Goal: Use online tool/utility: Utilize a website feature to perform a specific function

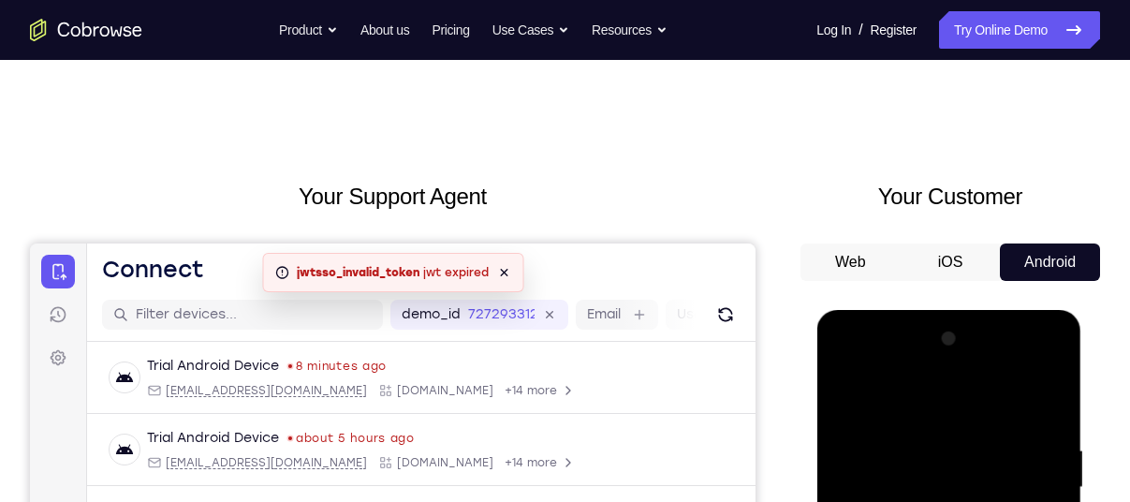
click at [498, 270] on icon at bounding box center [503, 272] width 15 height 15
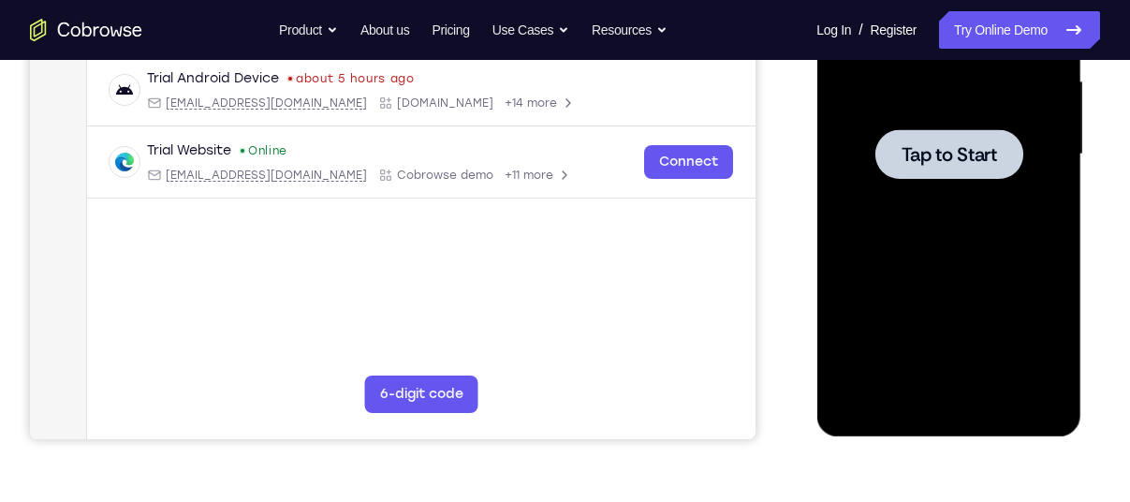
scroll to position [423, 0]
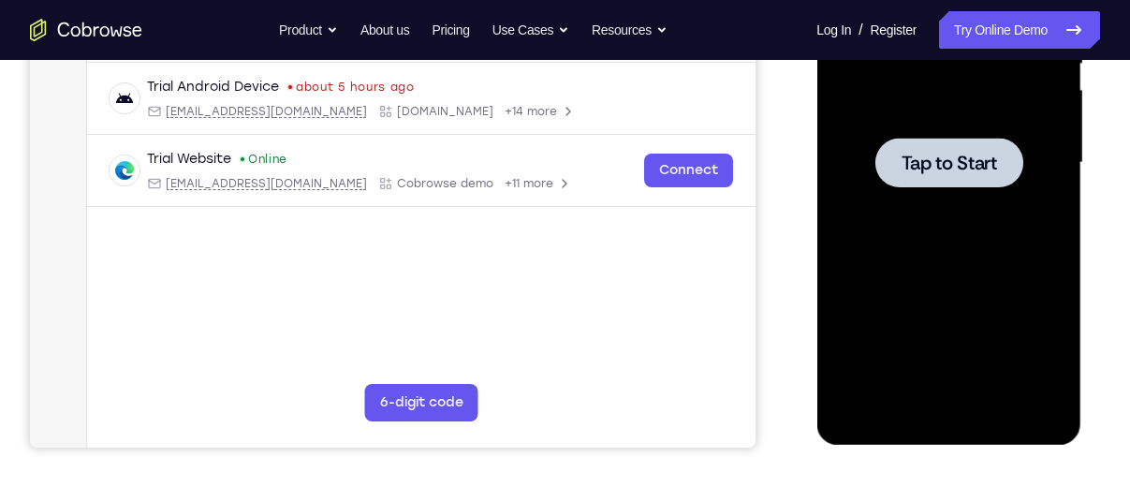
click at [952, 207] on div at bounding box center [948, 163] width 236 height 524
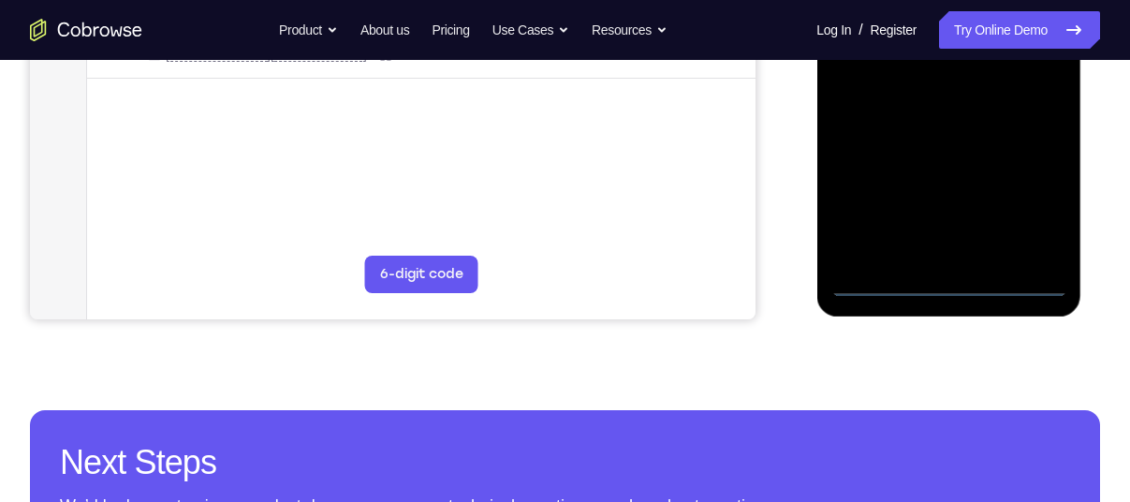
scroll to position [552, 0]
click at [944, 275] on div at bounding box center [948, 34] width 236 height 524
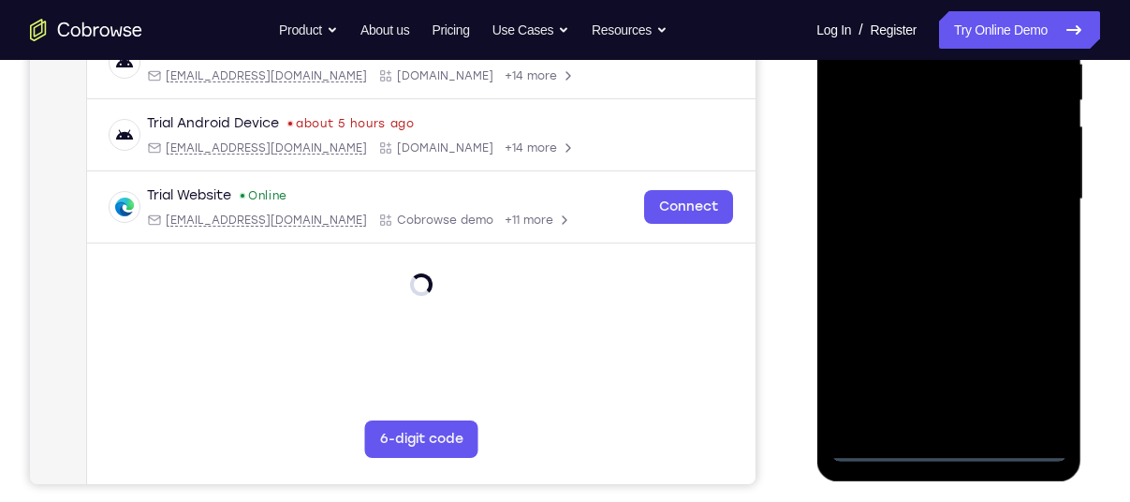
scroll to position [386, 0]
click at [947, 446] on div at bounding box center [948, 200] width 236 height 524
click at [950, 446] on div at bounding box center [948, 200] width 236 height 524
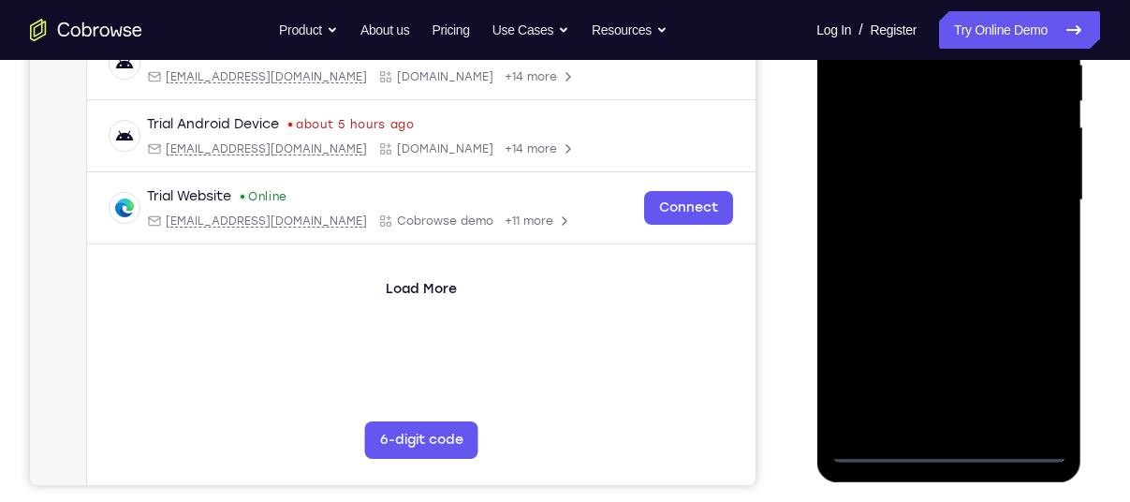
click at [950, 446] on div at bounding box center [948, 200] width 236 height 524
click at [1039, 364] on div at bounding box center [948, 200] width 236 height 524
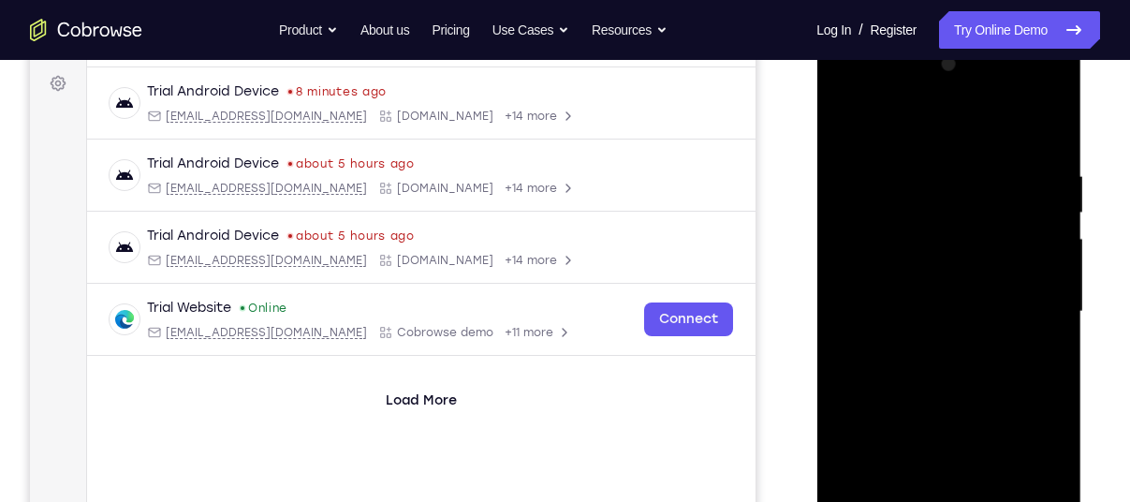
scroll to position [277, 0]
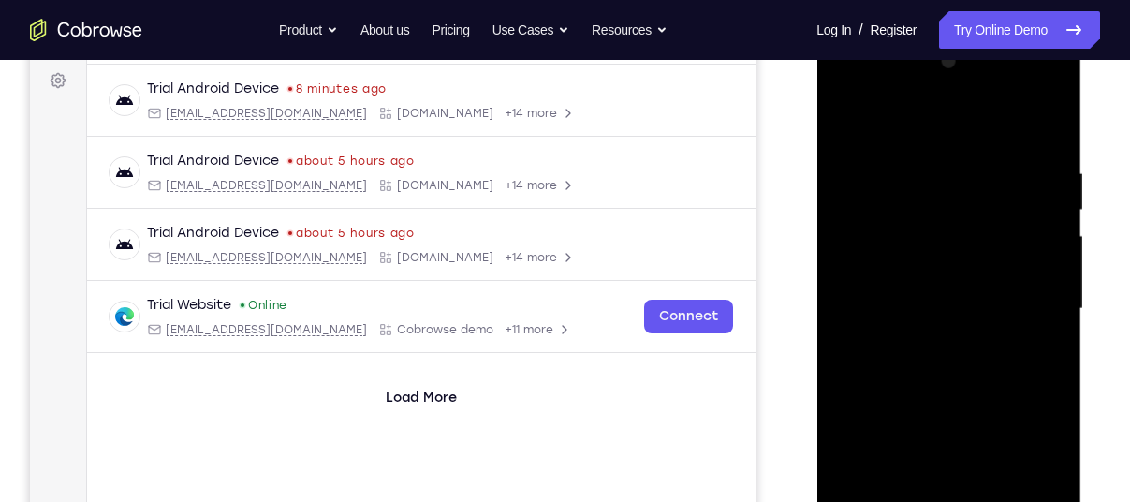
click at [871, 86] on div at bounding box center [948, 309] width 236 height 524
click at [859, 247] on div at bounding box center [948, 309] width 236 height 524
click at [933, 307] on div at bounding box center [948, 309] width 236 height 524
click at [901, 297] on div at bounding box center [948, 309] width 236 height 524
click at [911, 315] on div at bounding box center [948, 309] width 236 height 524
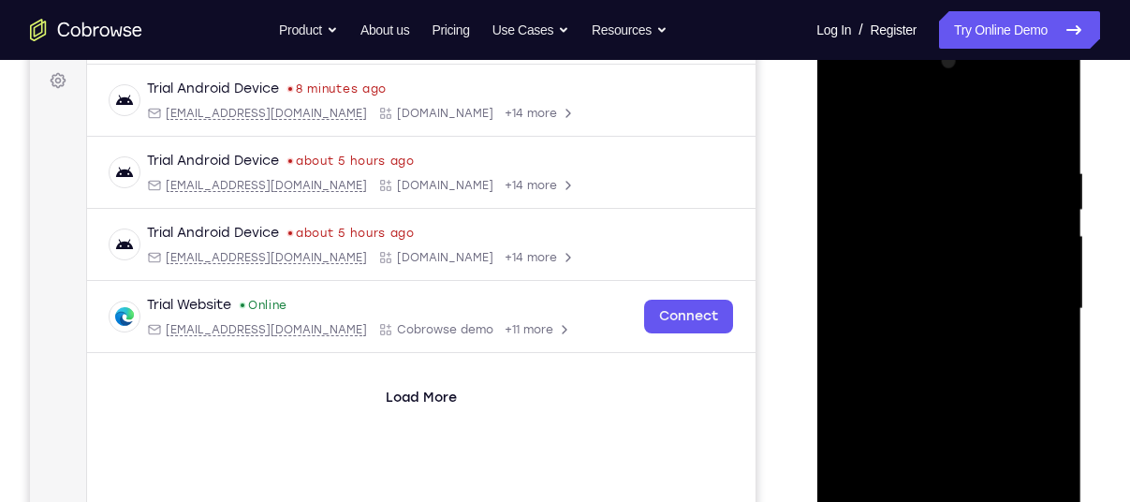
click at [917, 326] on div at bounding box center [948, 309] width 236 height 524
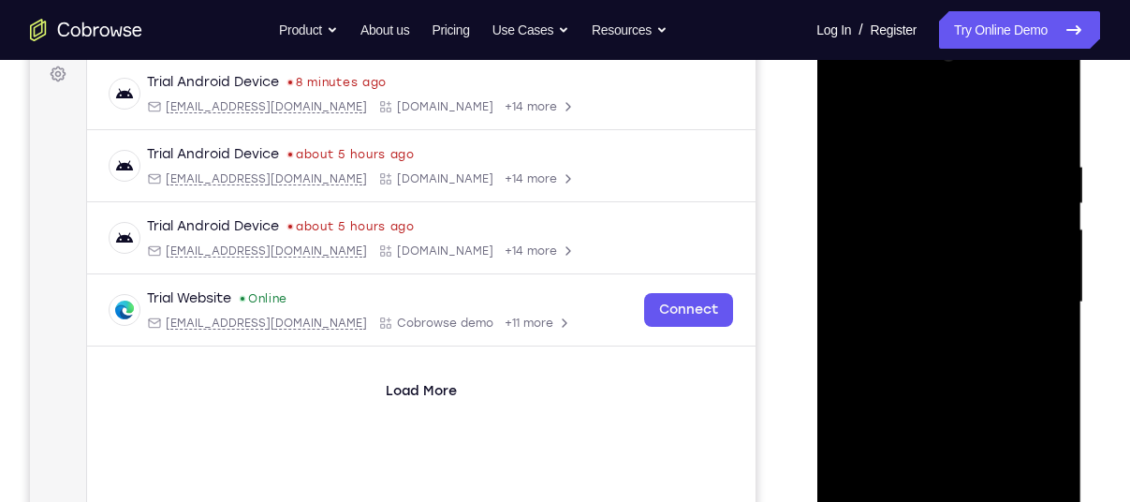
scroll to position [285, 0]
click at [950, 403] on div at bounding box center [948, 301] width 236 height 524
click at [939, 398] on div at bounding box center [948, 301] width 236 height 524
click at [991, 253] on div at bounding box center [948, 301] width 236 height 524
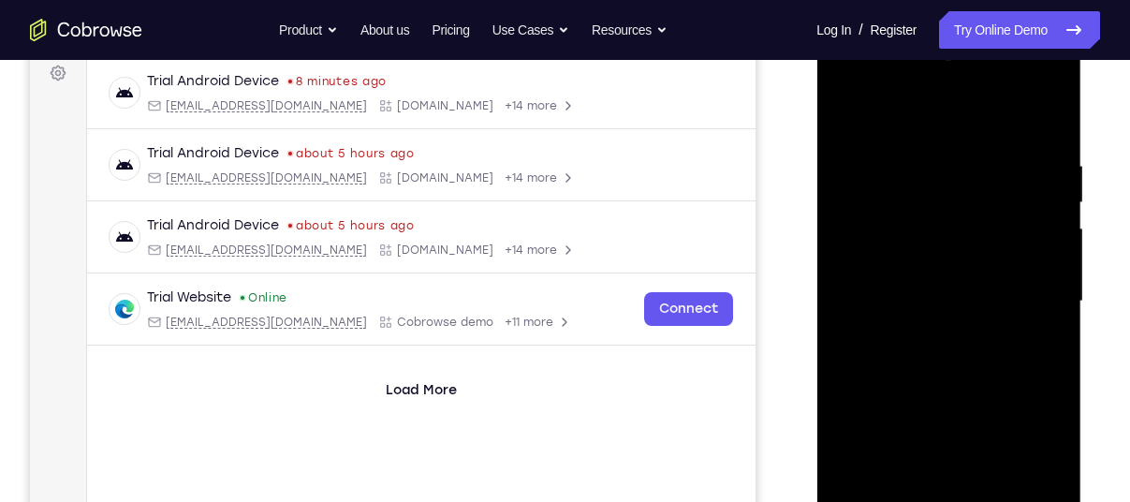
scroll to position [372, 0]
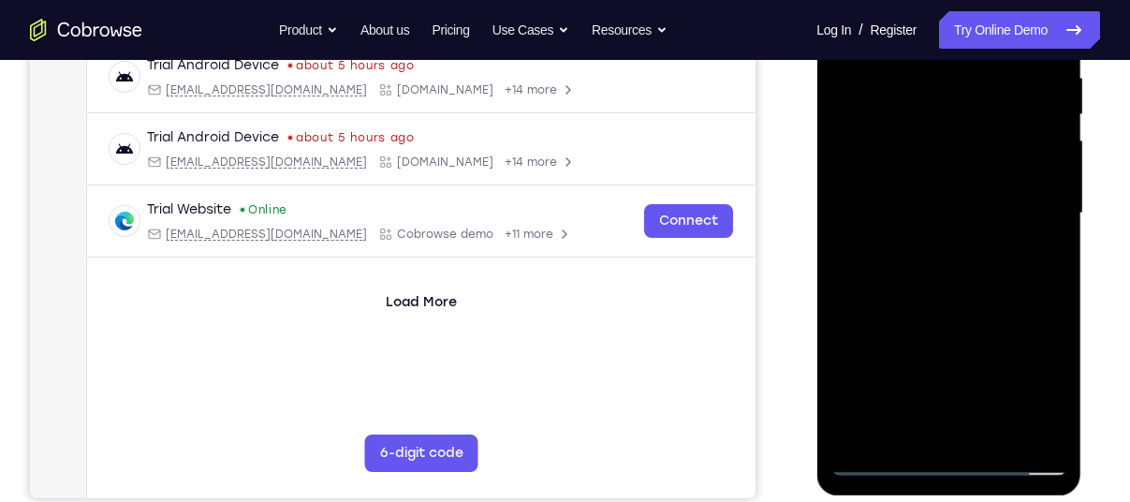
drag, startPoint x: 962, startPoint y: 300, endPoint x: 959, endPoint y: 282, distance: 18.9
click at [959, 282] on div at bounding box center [948, 213] width 236 height 524
drag, startPoint x: 934, startPoint y: 393, endPoint x: 932, endPoint y: 362, distance: 30.9
click at [932, 362] on div at bounding box center [948, 213] width 236 height 524
click at [931, 432] on div at bounding box center [948, 213] width 236 height 524
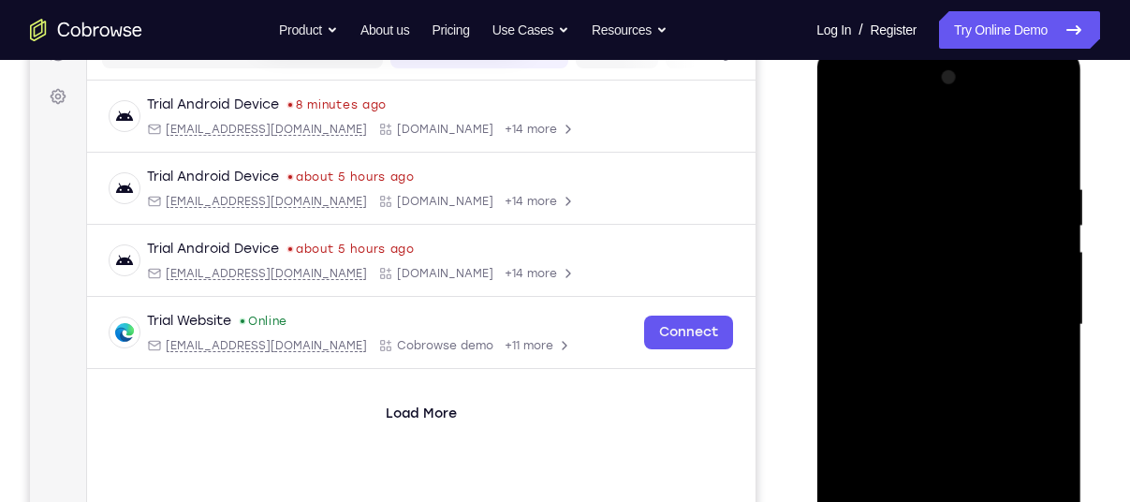
scroll to position [256, 0]
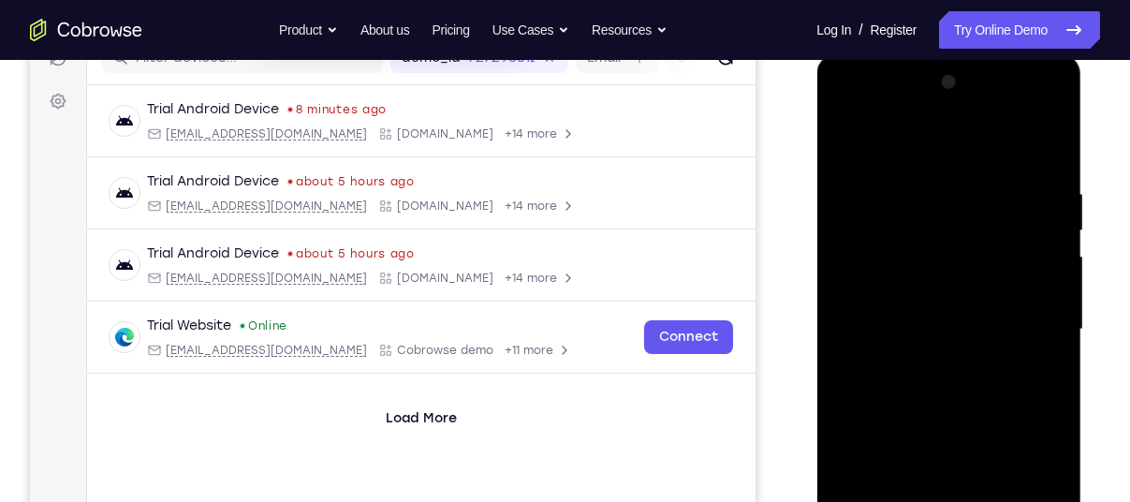
click at [896, 314] on div at bounding box center [948, 329] width 236 height 524
click at [879, 374] on div at bounding box center [948, 329] width 236 height 524
drag, startPoint x: 928, startPoint y: 275, endPoint x: 925, endPoint y: 226, distance: 49.7
click at [925, 226] on div at bounding box center [948, 329] width 236 height 524
click at [929, 343] on div at bounding box center [948, 329] width 236 height 524
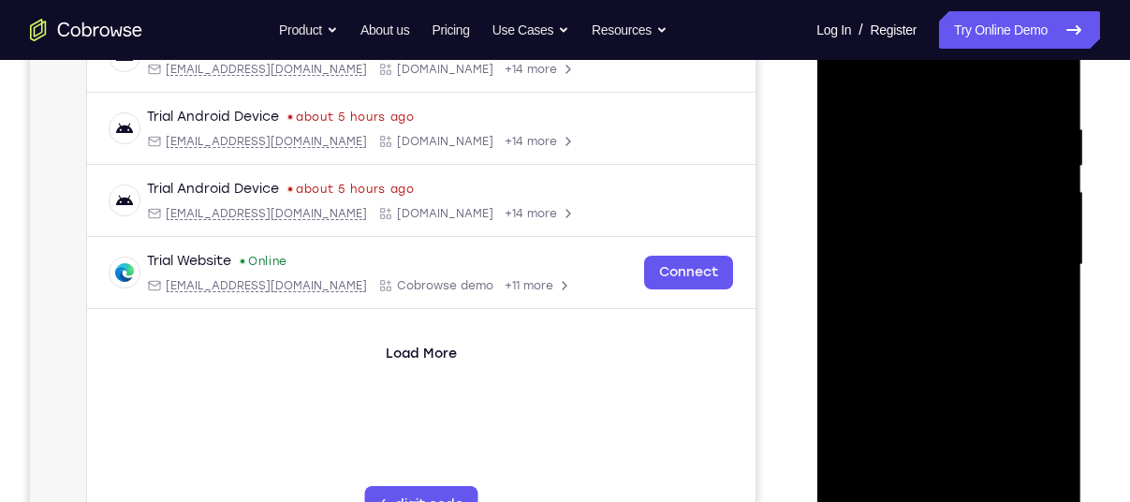
scroll to position [322, 0]
click at [934, 471] on div at bounding box center [948, 264] width 236 height 524
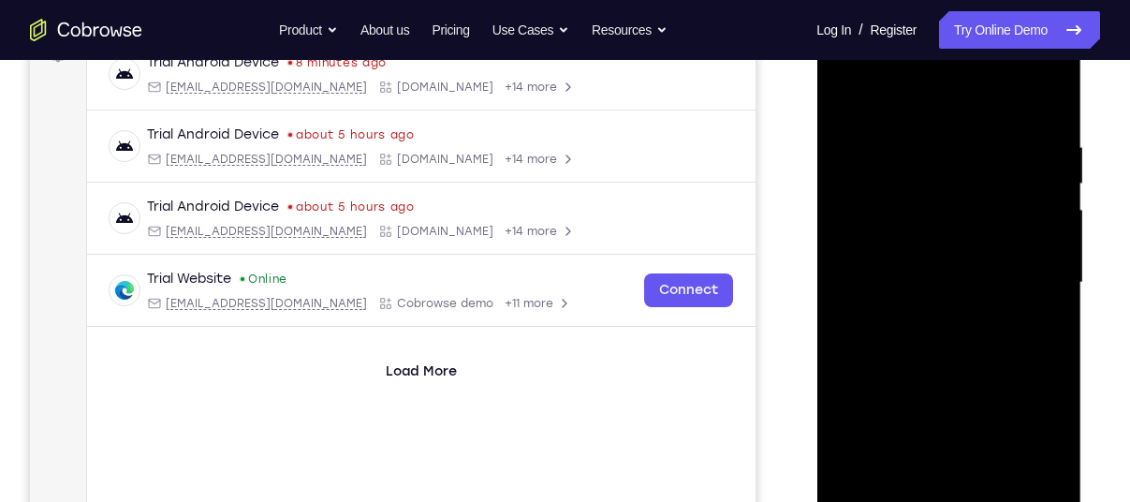
scroll to position [308, 0]
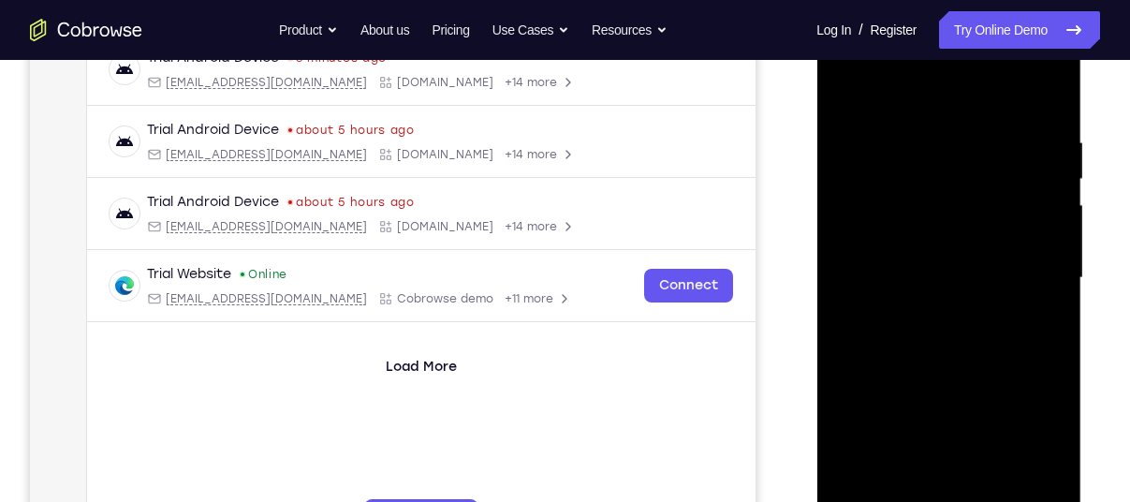
drag, startPoint x: 1019, startPoint y: 257, endPoint x: 912, endPoint y: 253, distance: 106.8
click at [912, 253] on div at bounding box center [948, 278] width 236 height 524
drag, startPoint x: 978, startPoint y: 241, endPoint x: 830, endPoint y: 241, distance: 147.9
click at [830, 241] on div at bounding box center [948, 278] width 236 height 524
drag, startPoint x: 978, startPoint y: 232, endPoint x: 860, endPoint y: 230, distance: 117.9
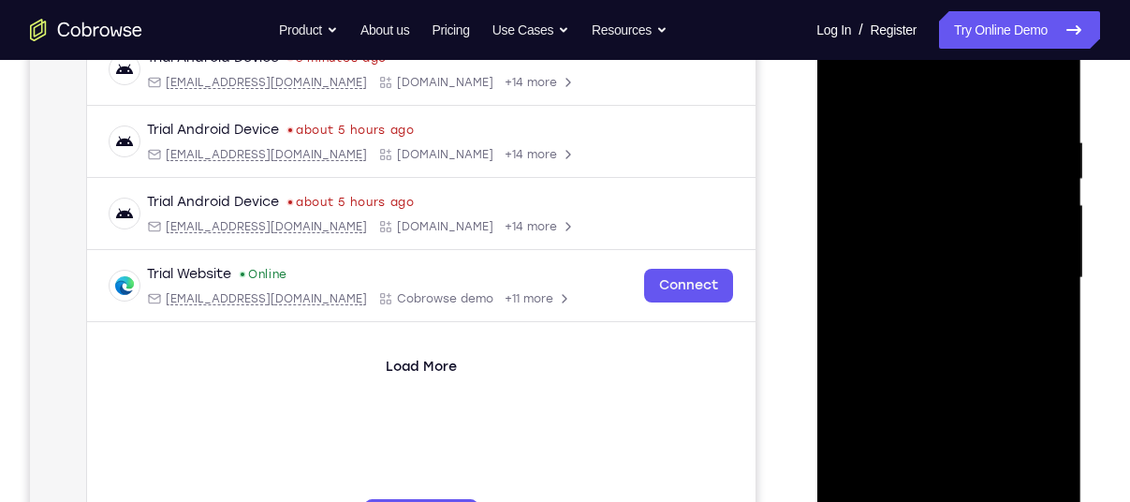
click at [860, 230] on div at bounding box center [948, 278] width 236 height 524
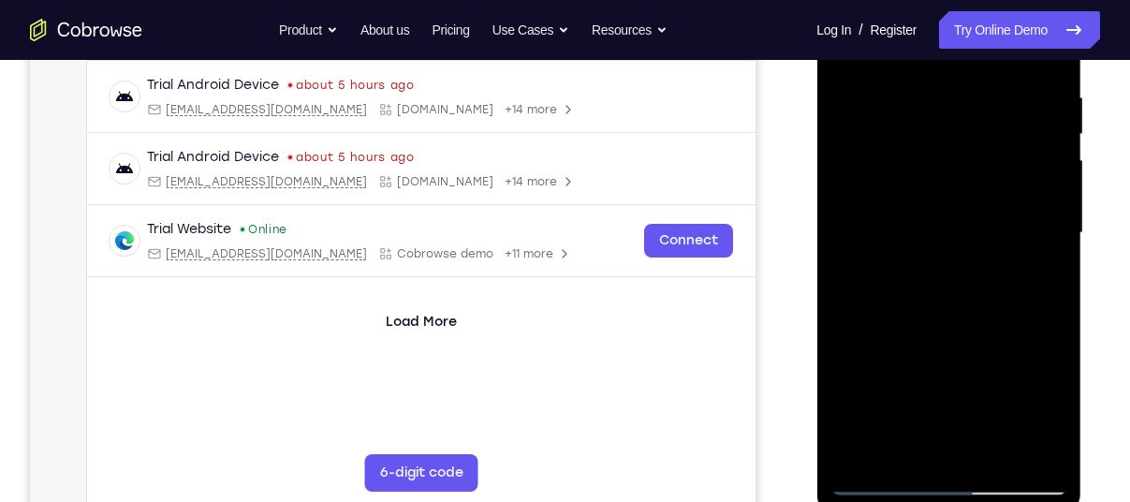
scroll to position [357, 0]
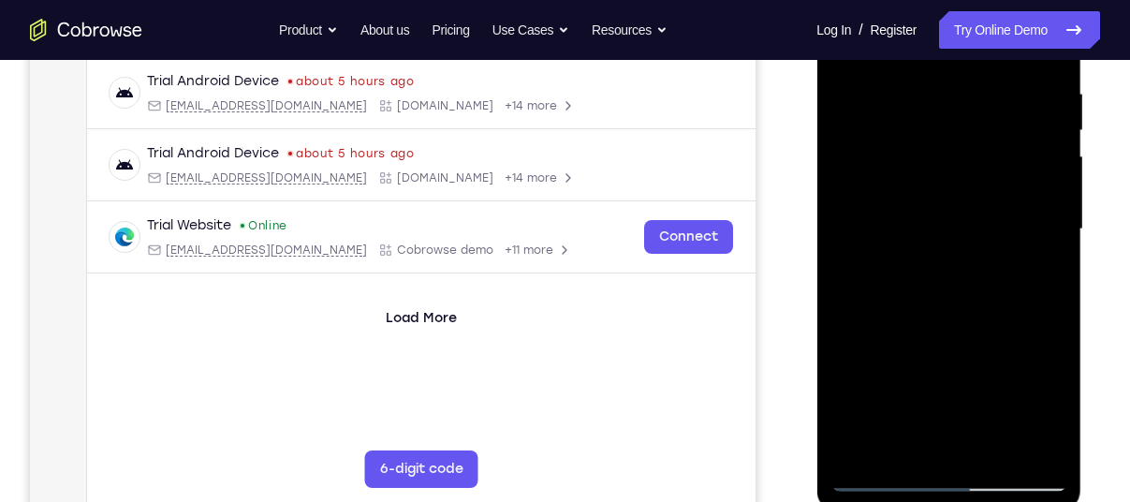
drag, startPoint x: 951, startPoint y: 357, endPoint x: 951, endPoint y: 342, distance: 15.0
click at [951, 342] on div at bounding box center [948, 229] width 236 height 524
drag, startPoint x: 910, startPoint y: 139, endPoint x: 920, endPoint y: 198, distance: 60.8
click at [920, 198] on div at bounding box center [948, 229] width 236 height 524
click at [888, 66] on div at bounding box center [948, 229] width 236 height 524
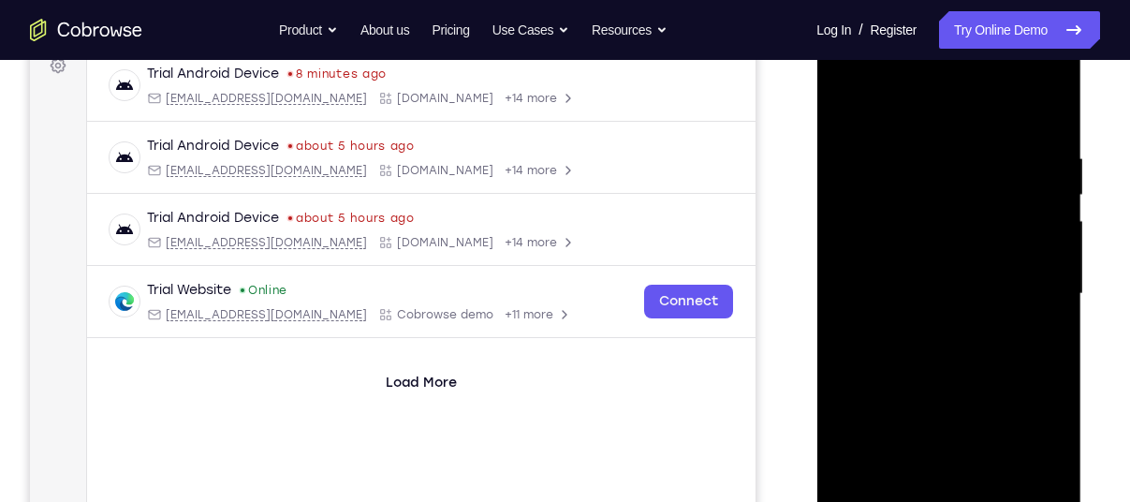
scroll to position [288, 0]
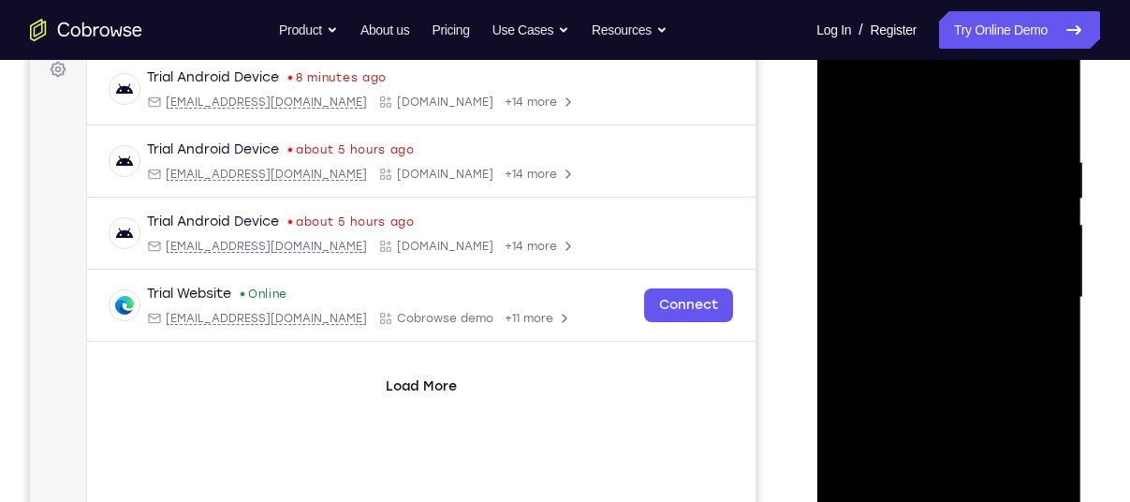
click at [852, 107] on div at bounding box center [948, 298] width 236 height 524
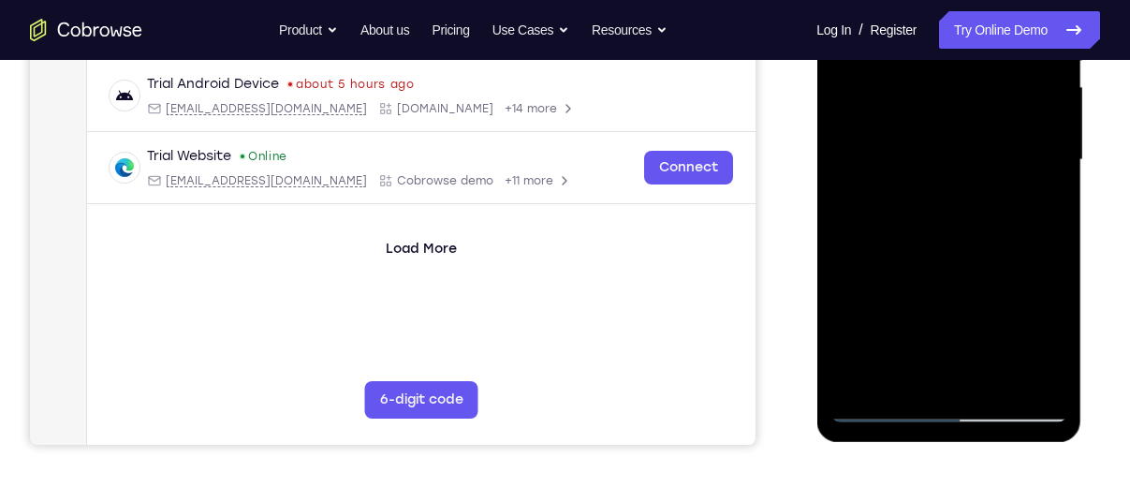
scroll to position [428, 0]
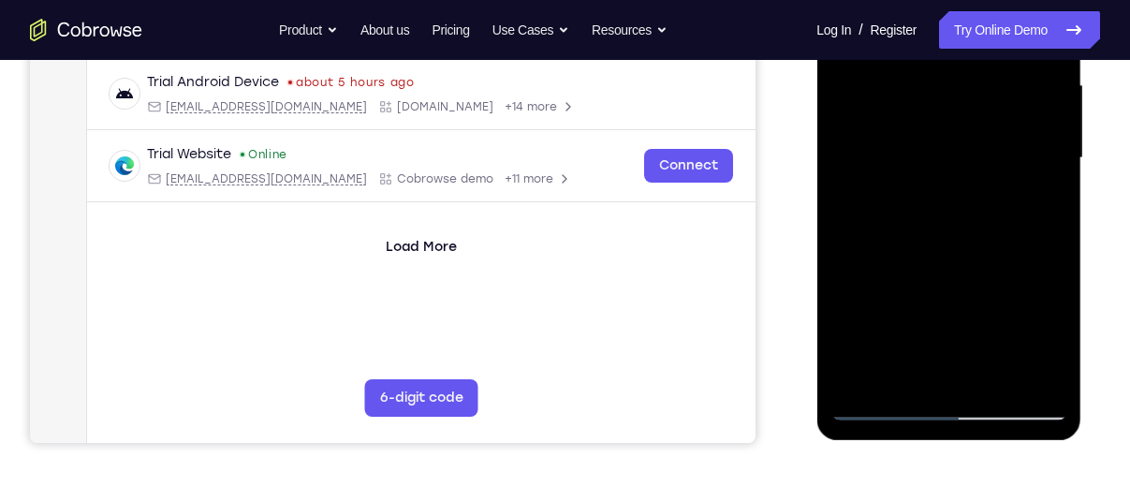
drag, startPoint x: 949, startPoint y: 271, endPoint x: 941, endPoint y: 59, distance: 212.6
click at [941, 59] on div at bounding box center [948, 158] width 236 height 524
drag, startPoint x: 948, startPoint y: 286, endPoint x: 961, endPoint y: 97, distance: 189.5
click at [961, 97] on div at bounding box center [948, 158] width 236 height 524
drag, startPoint x: 954, startPoint y: 264, endPoint x: 942, endPoint y: 112, distance: 152.0
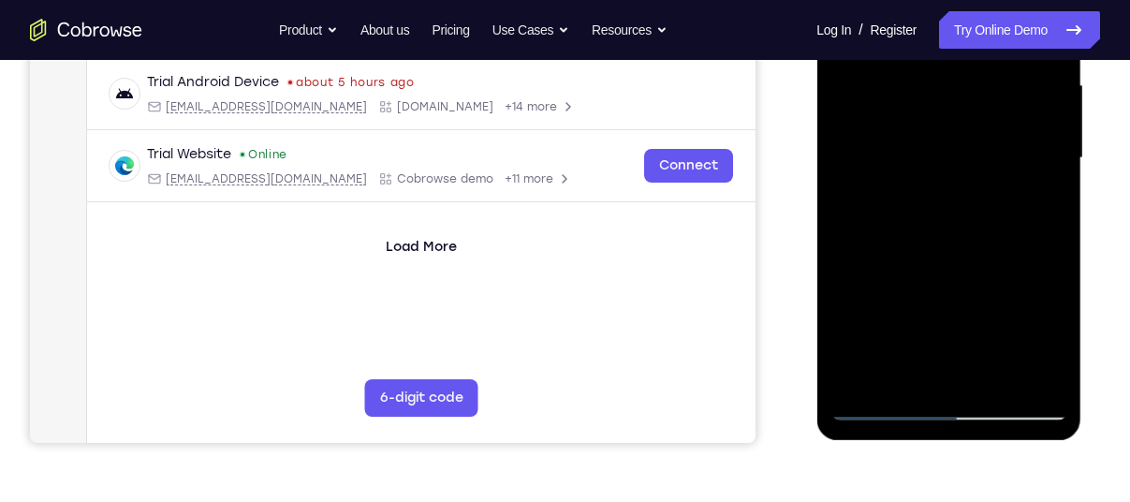
click at [942, 112] on div at bounding box center [948, 158] width 236 height 524
click at [942, 161] on div at bounding box center [948, 158] width 236 height 524
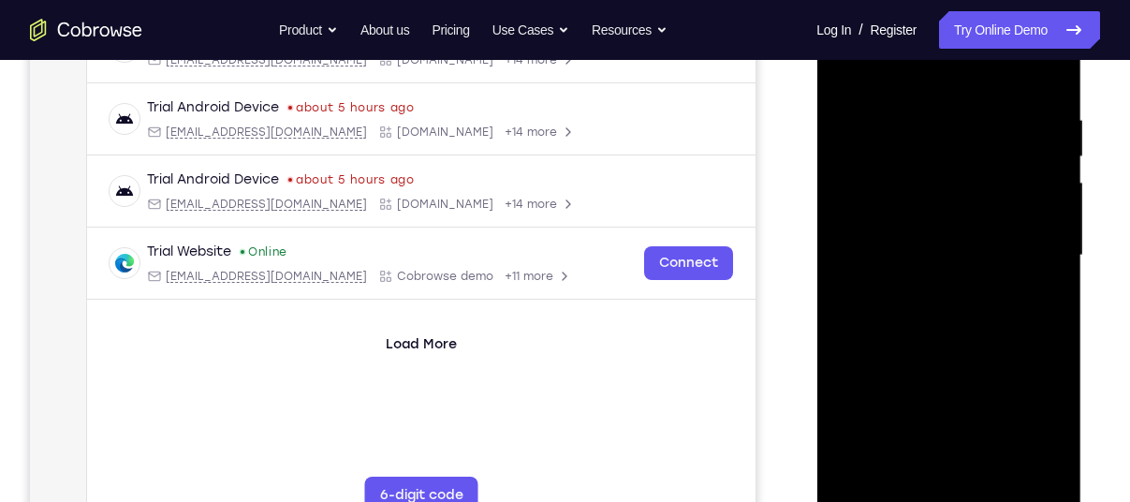
scroll to position [329, 0]
drag, startPoint x: 950, startPoint y: 398, endPoint x: 954, endPoint y: 195, distance: 203.1
click at [954, 195] on div at bounding box center [948, 256] width 236 height 524
drag, startPoint x: 970, startPoint y: 392, endPoint x: 965, endPoint y: 197, distance: 195.7
click at [965, 197] on div at bounding box center [948, 256] width 236 height 524
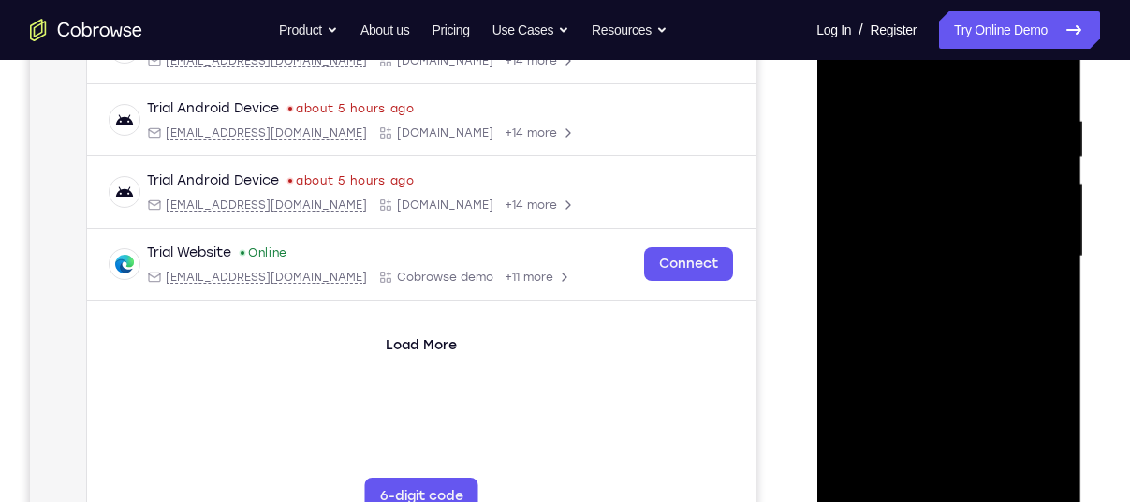
drag, startPoint x: 950, startPoint y: 299, endPoint x: 935, endPoint y: 65, distance: 235.4
click at [935, 65] on div at bounding box center [948, 256] width 236 height 524
drag, startPoint x: 975, startPoint y: 310, endPoint x: 975, endPoint y: 219, distance: 90.8
click at [975, 219] on div at bounding box center [948, 256] width 236 height 524
drag, startPoint x: 942, startPoint y: 340, endPoint x: 937, endPoint y: 131, distance: 208.8
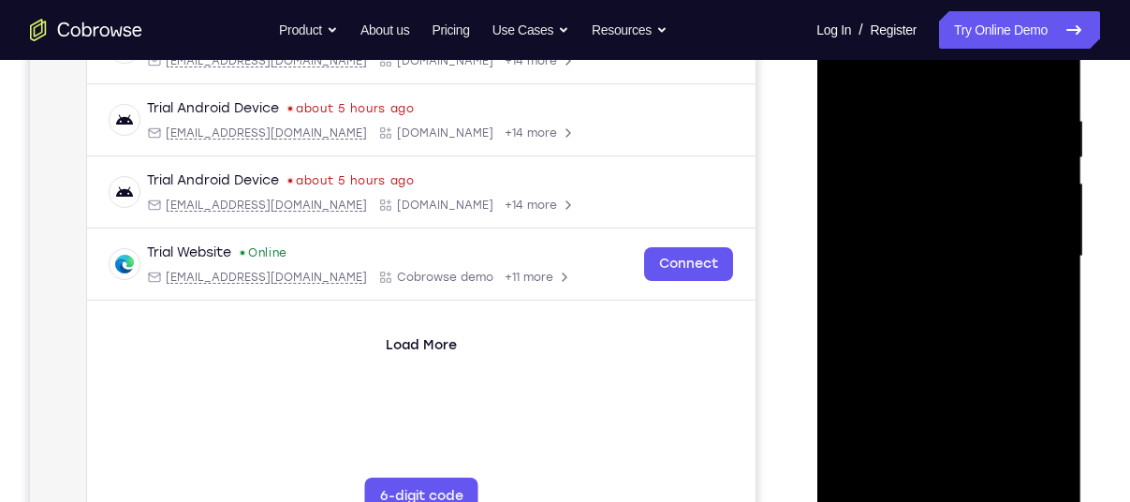
click at [937, 131] on div at bounding box center [948, 256] width 236 height 524
drag, startPoint x: 985, startPoint y: 295, endPoint x: 956, endPoint y: 134, distance: 163.4
click at [956, 134] on div at bounding box center [948, 256] width 236 height 524
click at [873, 74] on div at bounding box center [948, 256] width 236 height 524
click at [851, 70] on div at bounding box center [948, 256] width 236 height 524
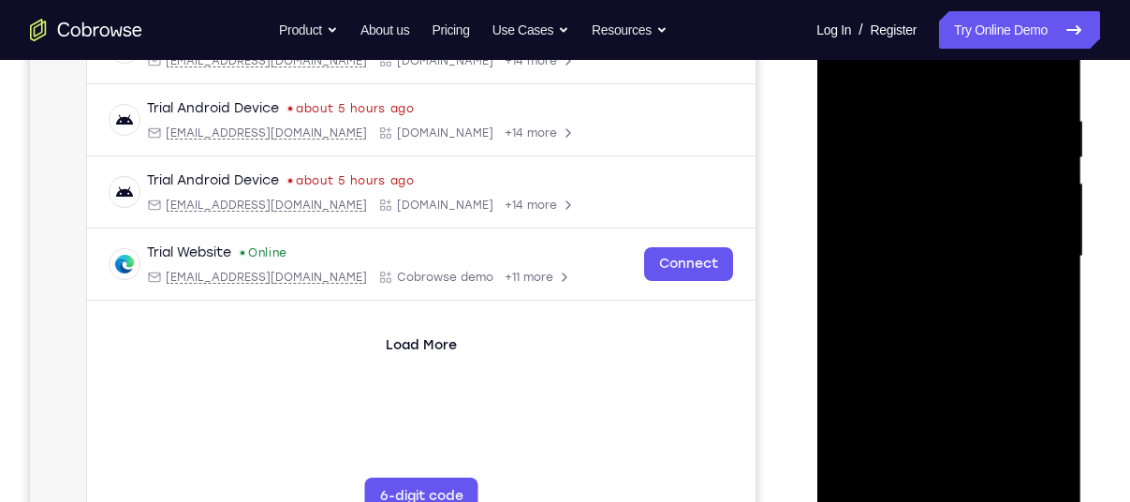
drag, startPoint x: 971, startPoint y: 377, endPoint x: 916, endPoint y: 108, distance: 275.1
click at [916, 108] on div at bounding box center [948, 256] width 236 height 524
drag, startPoint x: 953, startPoint y: 376, endPoint x: 966, endPoint y: 96, distance: 280.1
click at [966, 96] on div at bounding box center [948, 256] width 236 height 524
drag, startPoint x: 922, startPoint y: 352, endPoint x: 932, endPoint y: 123, distance: 229.5
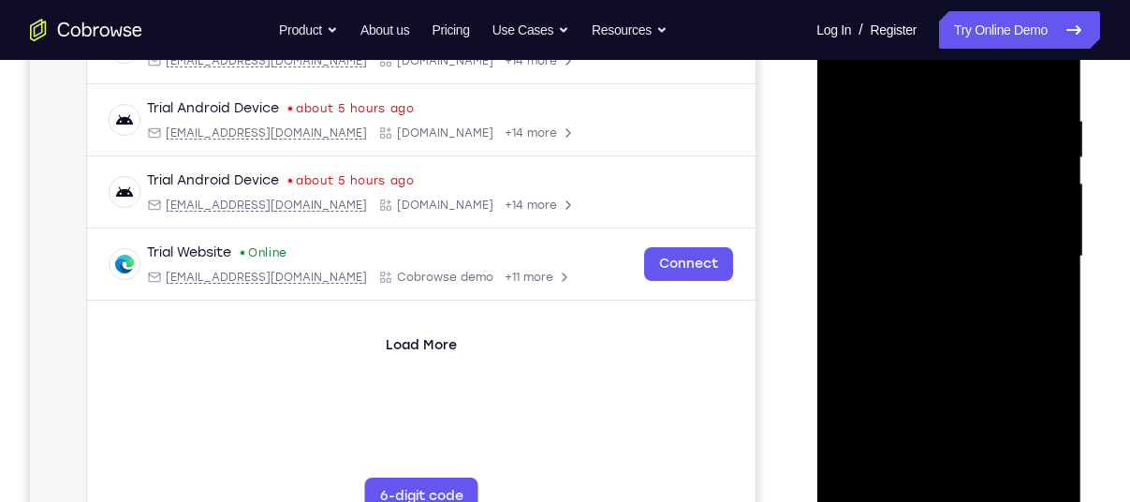
click at [932, 123] on div at bounding box center [948, 256] width 236 height 524
drag, startPoint x: 958, startPoint y: 396, endPoint x: 958, endPoint y: 263, distance: 132.9
click at [958, 263] on div at bounding box center [948, 256] width 236 height 524
click at [859, 347] on div at bounding box center [948, 256] width 236 height 524
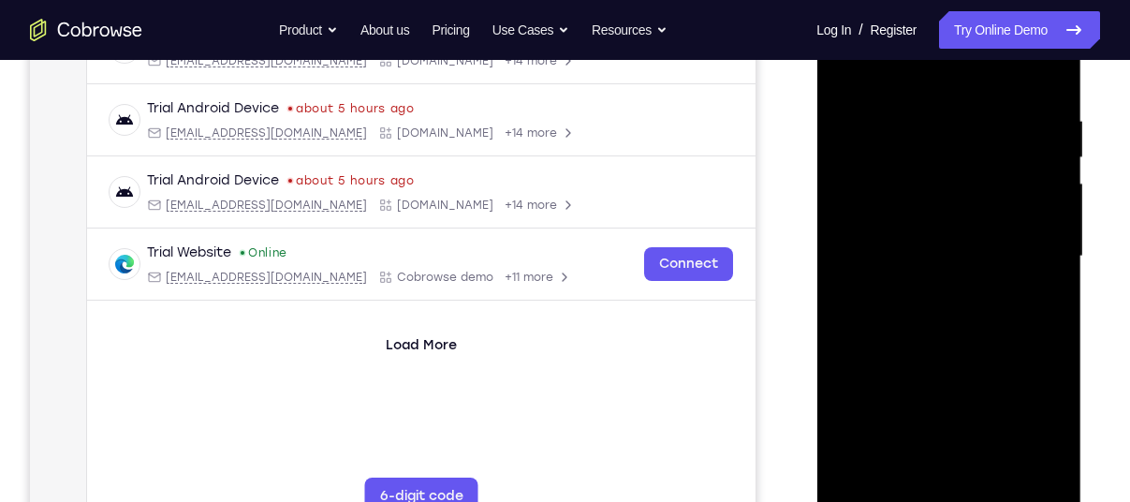
click at [942, 262] on div at bounding box center [948, 256] width 236 height 524
